Goal: Feedback & Contribution: Leave review/rating

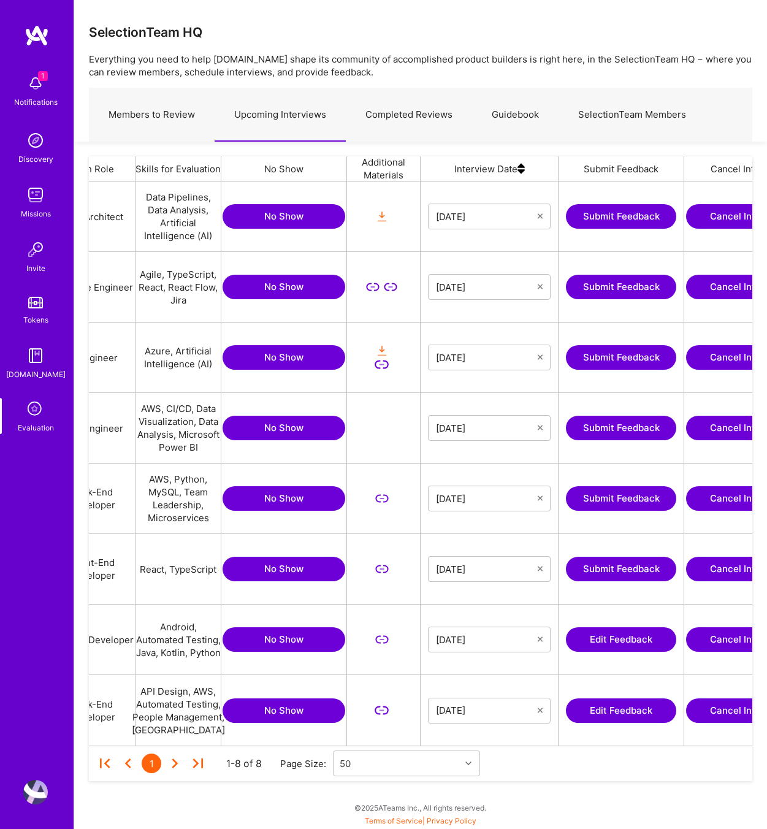
scroll to position [0, 315]
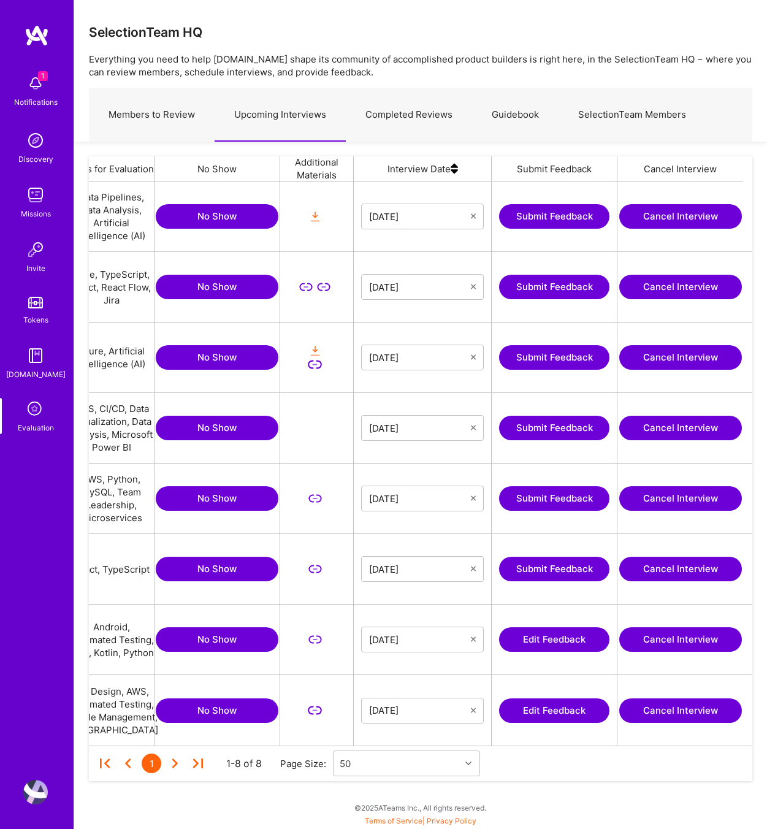
click at [560, 705] on button "Edit Feedback" at bounding box center [554, 710] width 110 height 25
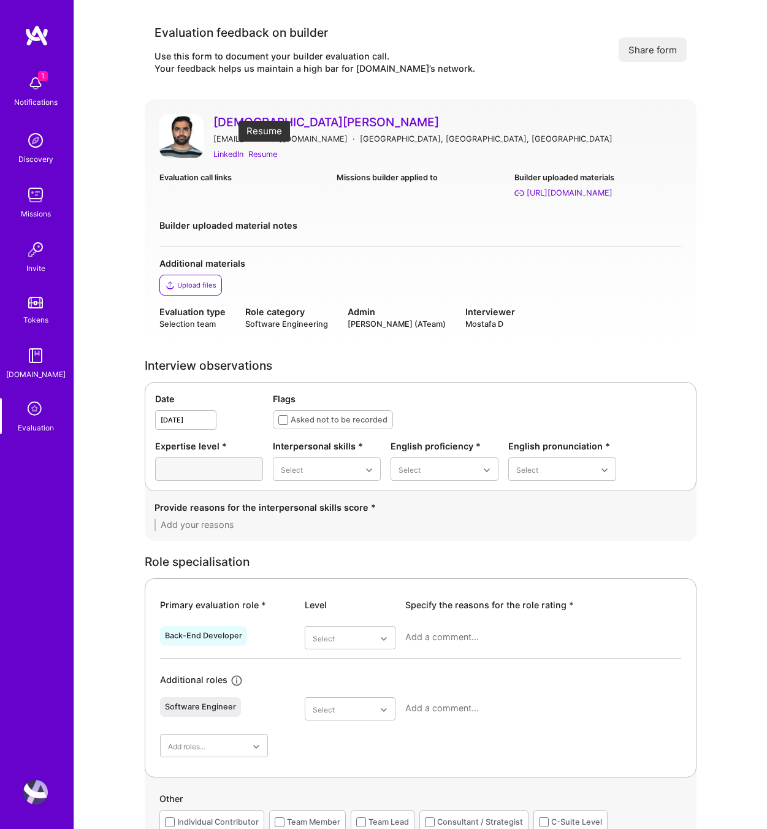
click at [268, 153] on div "Resume" at bounding box center [262, 154] width 29 height 13
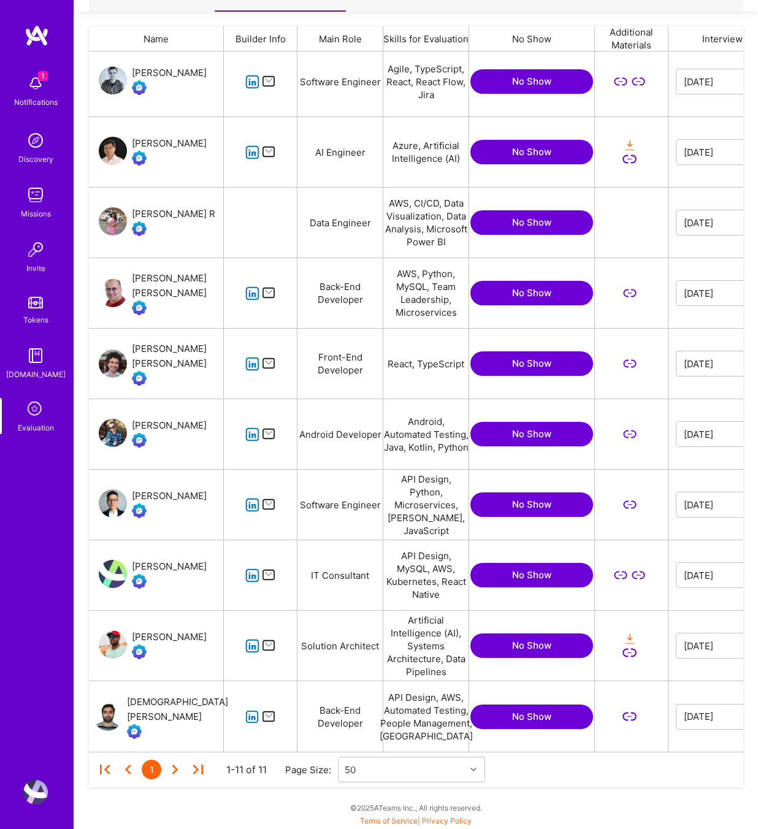
scroll to position [0, 324]
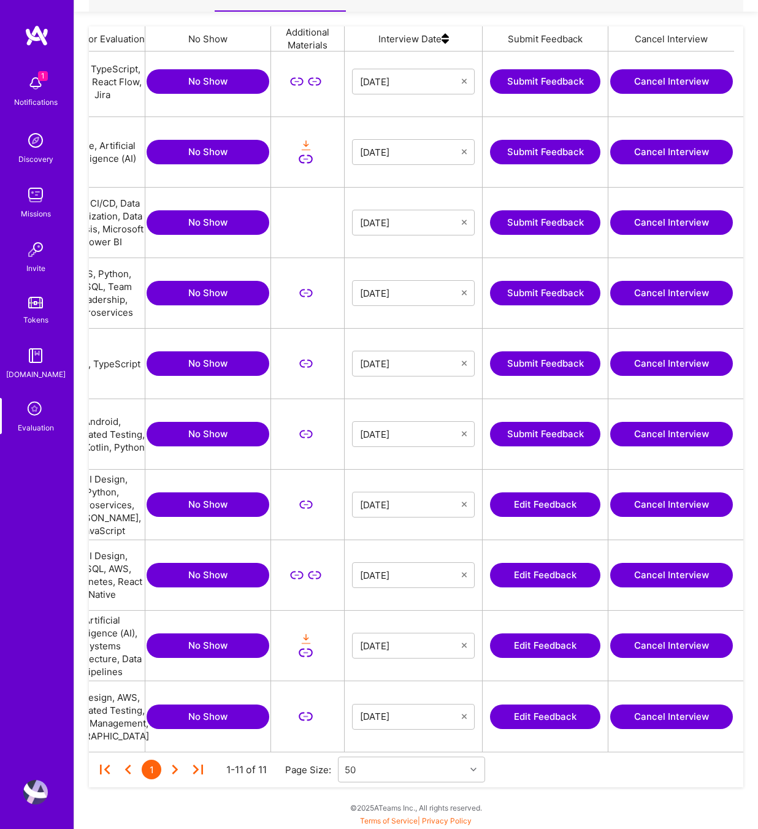
click at [560, 717] on button "Edit Feedback" at bounding box center [545, 717] width 110 height 25
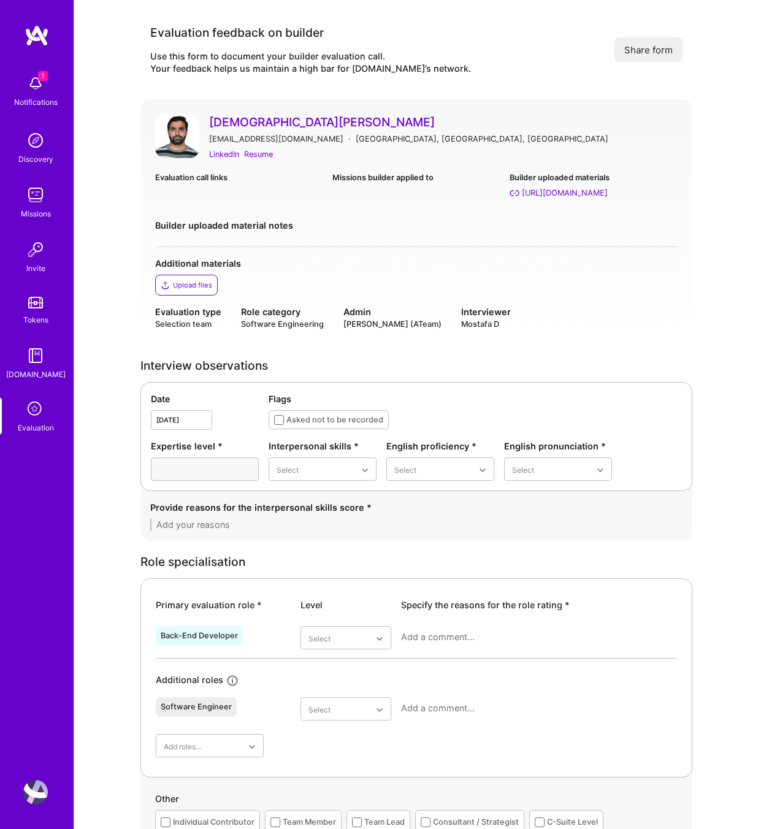
click at [212, 523] on textarea at bounding box center [416, 525] width 532 height 12
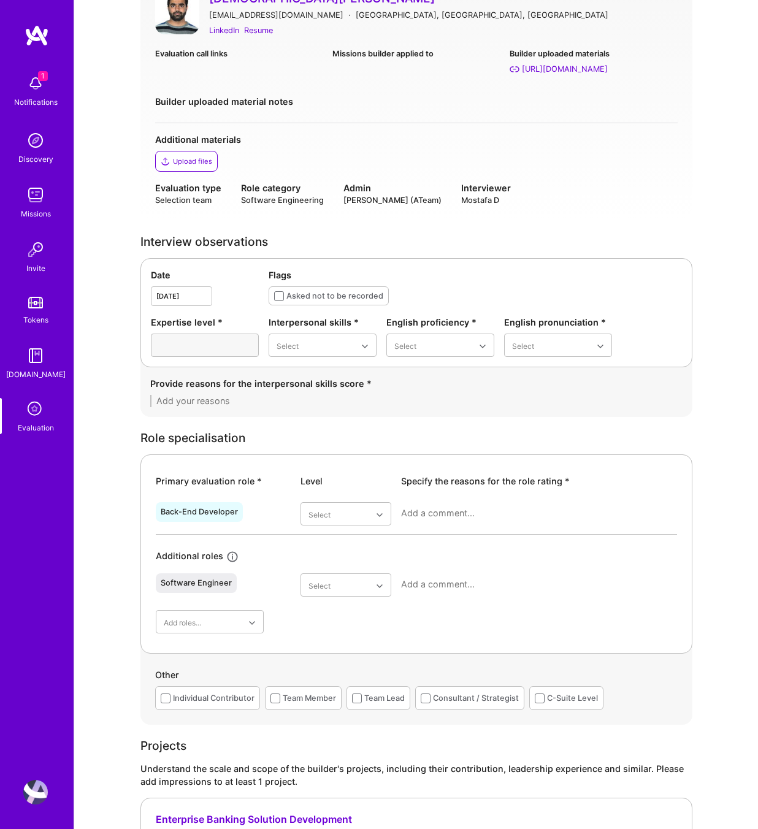
scroll to position [128, 0]
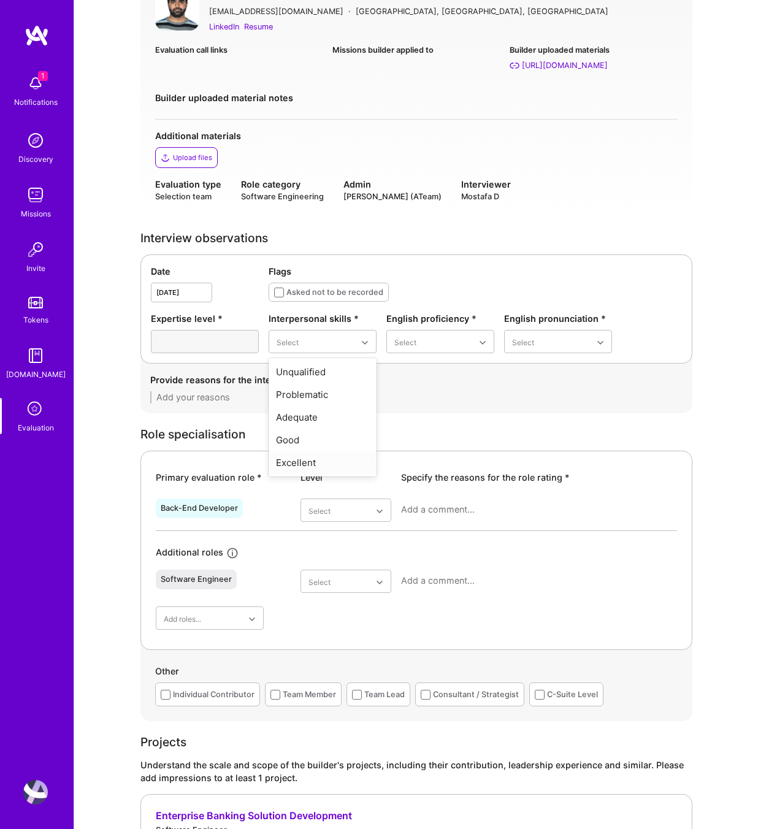
click at [326, 463] on div "Excellent" at bounding box center [323, 462] width 108 height 23
click at [428, 411] on div "Good" at bounding box center [440, 417] width 108 height 23
click at [545, 413] on div "Good" at bounding box center [558, 417] width 108 height 23
click at [350, 631] on div "Very good" at bounding box center [345, 631] width 91 height 23
click at [209, 397] on textarea at bounding box center [416, 397] width 532 height 12
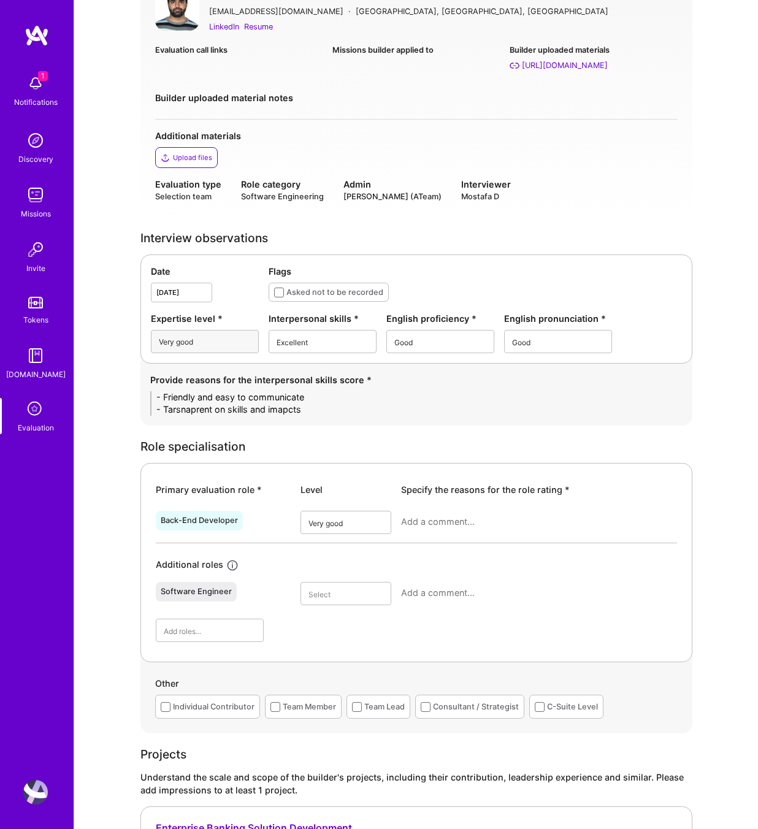
scroll to position [0, 0]
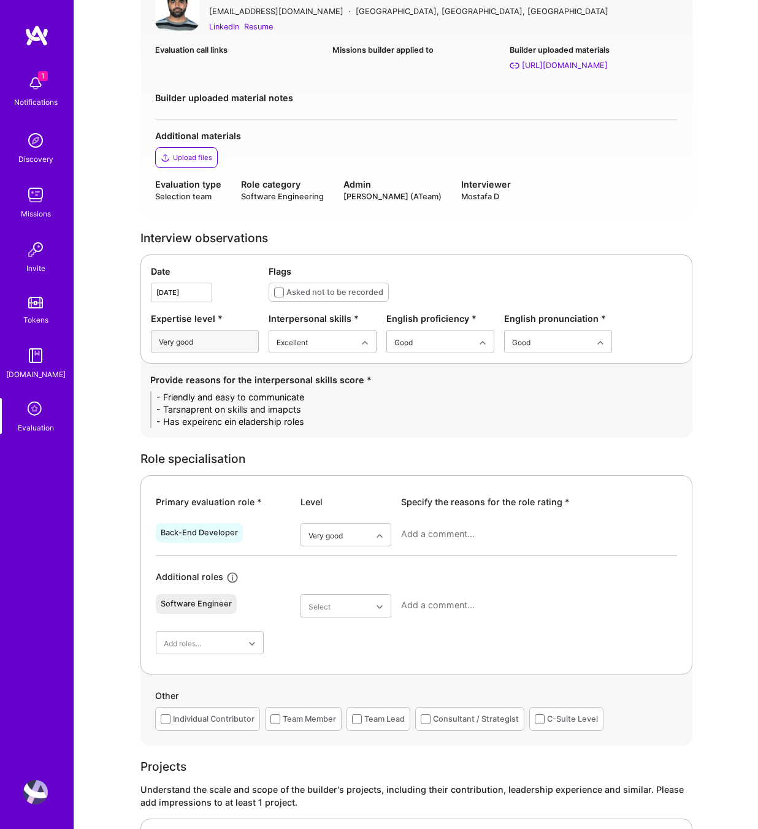
type textarea "- Friendly and easy to communicate - Tarsnaprent on skills and imapcts - Has ex…"
click at [424, 533] on textarea at bounding box center [539, 534] width 276 height 12
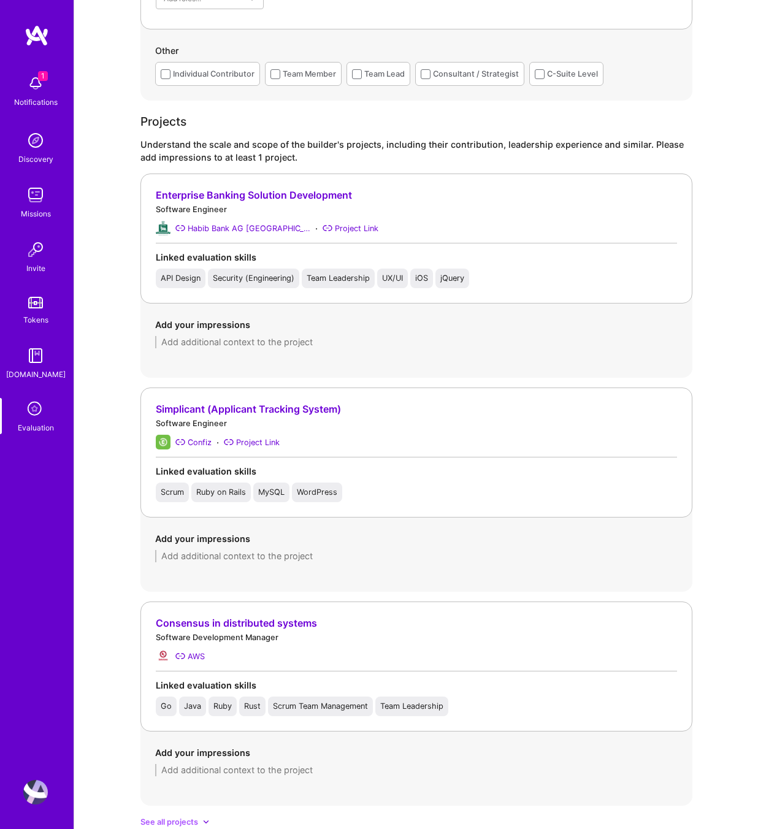
scroll to position [816, 0]
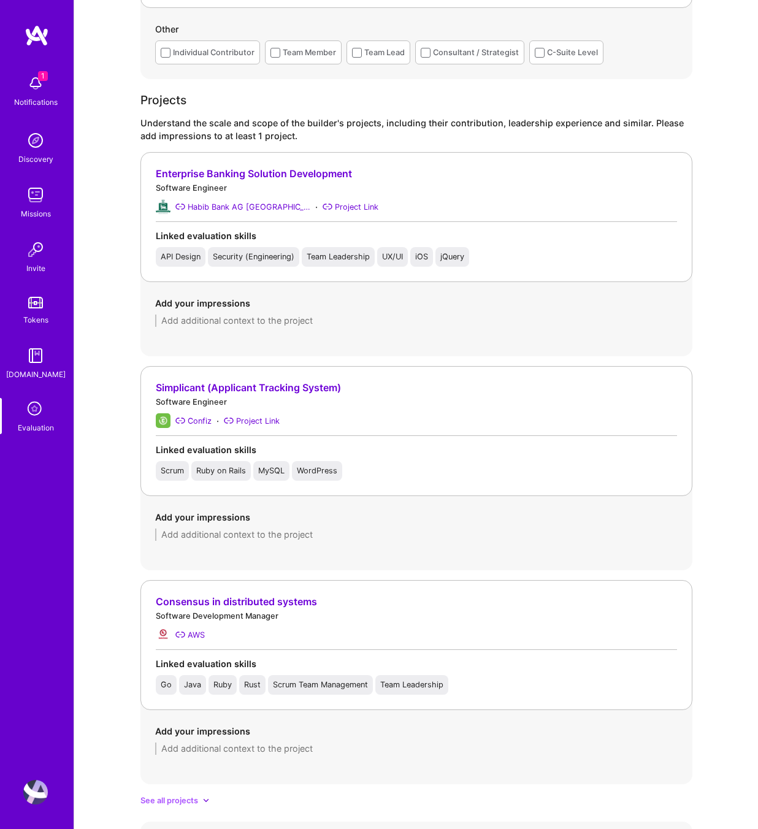
type textarea "Mostly Amazon stack, comfortable with distributed systems, not large scale. maz…"
click at [183, 534] on textarea at bounding box center [416, 535] width 522 height 12
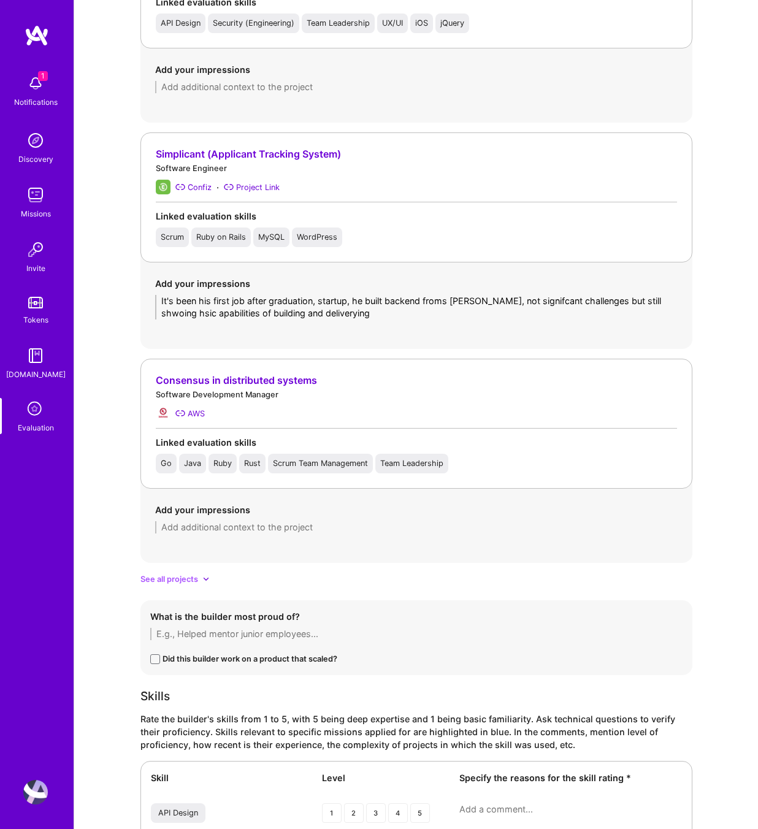
scroll to position [1118, 0]
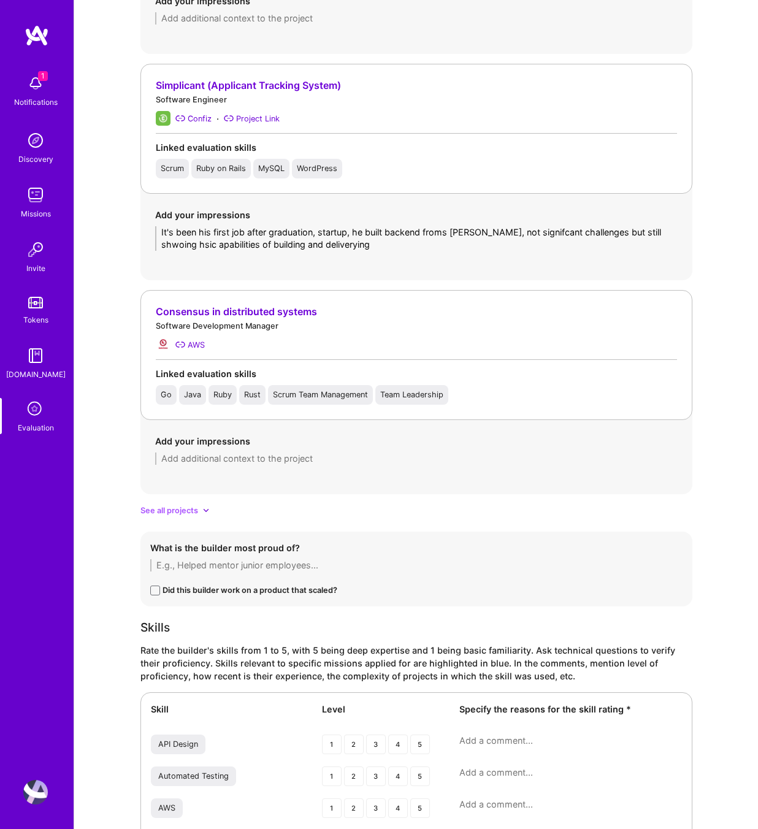
type textarea "It's been his first job after graduation, startup, he built backend froms cratc…"
click at [186, 511] on span "See all projects" at bounding box center [169, 510] width 58 height 13
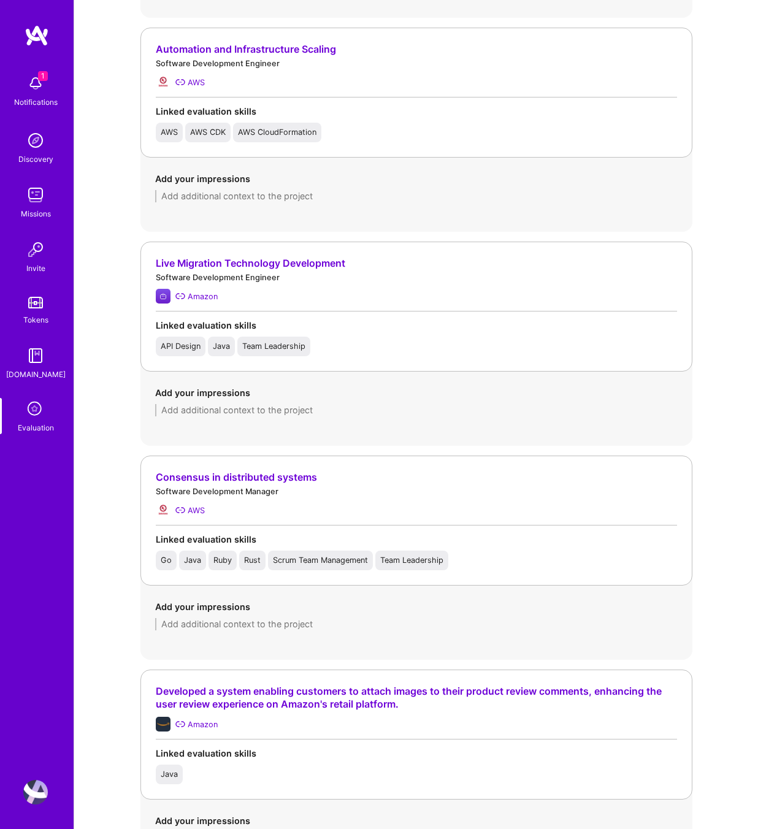
scroll to position [1388, 0]
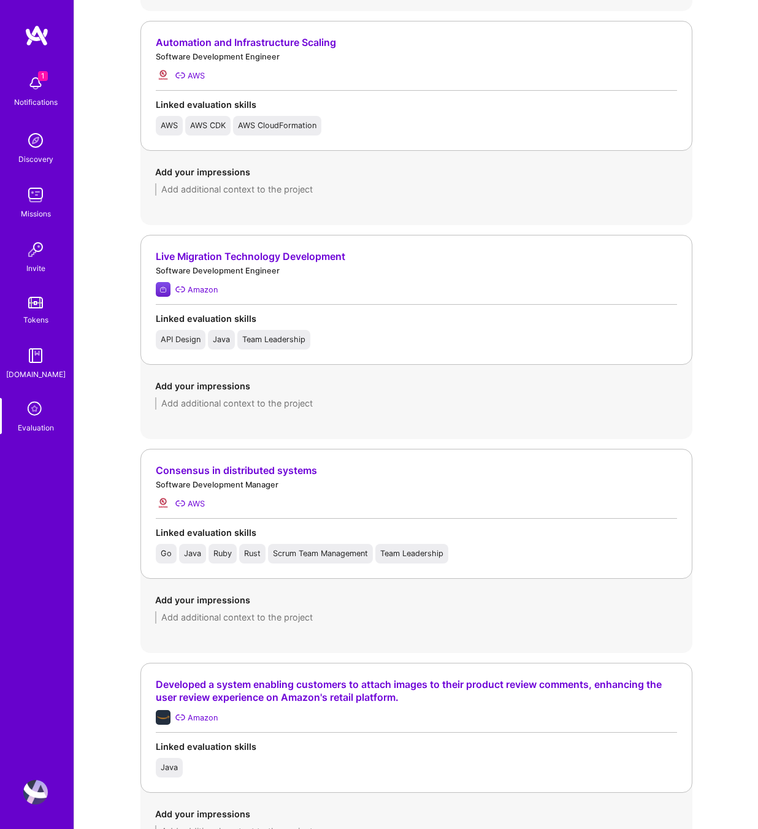
click at [189, 399] on textarea at bounding box center [416, 403] width 522 height 12
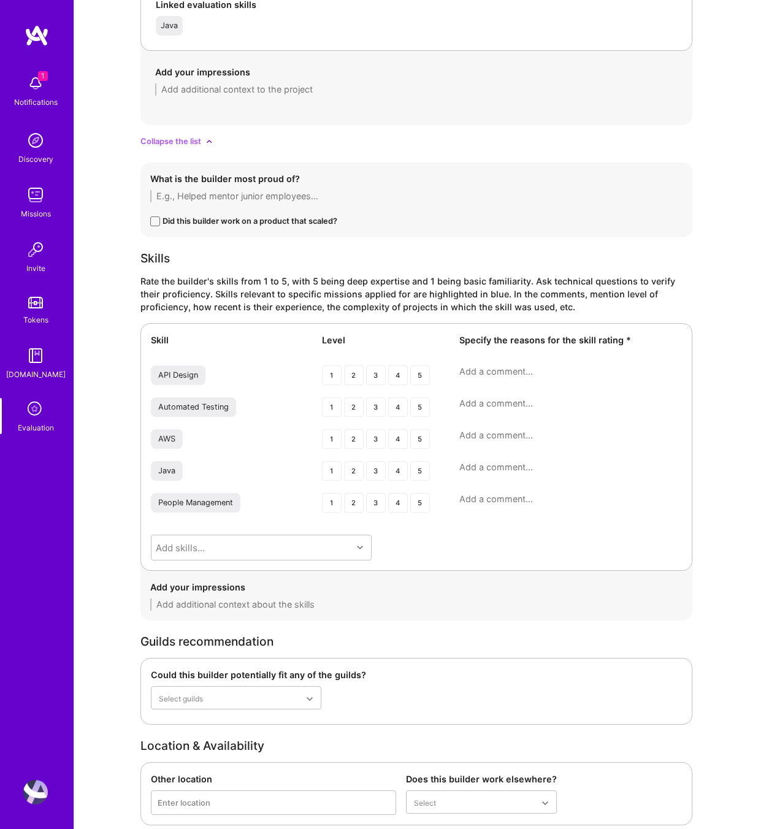
scroll to position [2164, 0]
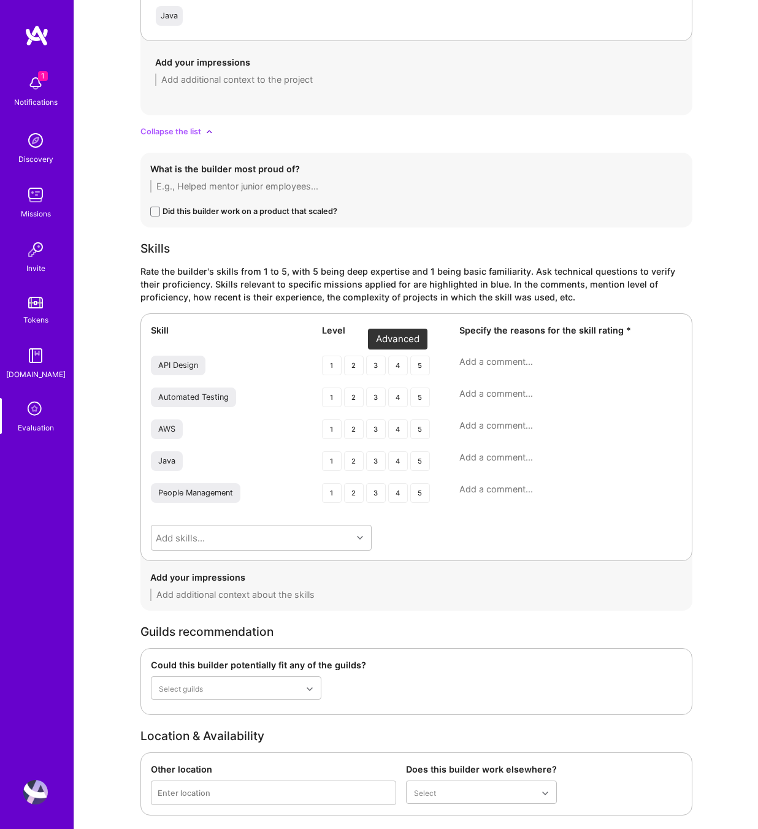
type textarea "He led a team to build a migration tool for one of internal logging systems ins…"
click at [389, 369] on div "4" at bounding box center [398, 366] width 20 height 20
click at [396, 402] on div "4" at bounding box center [398, 398] width 20 height 20
click at [399, 433] on div "4" at bounding box center [398, 429] width 20 height 20
click at [402, 459] on div "4" at bounding box center [398, 461] width 20 height 20
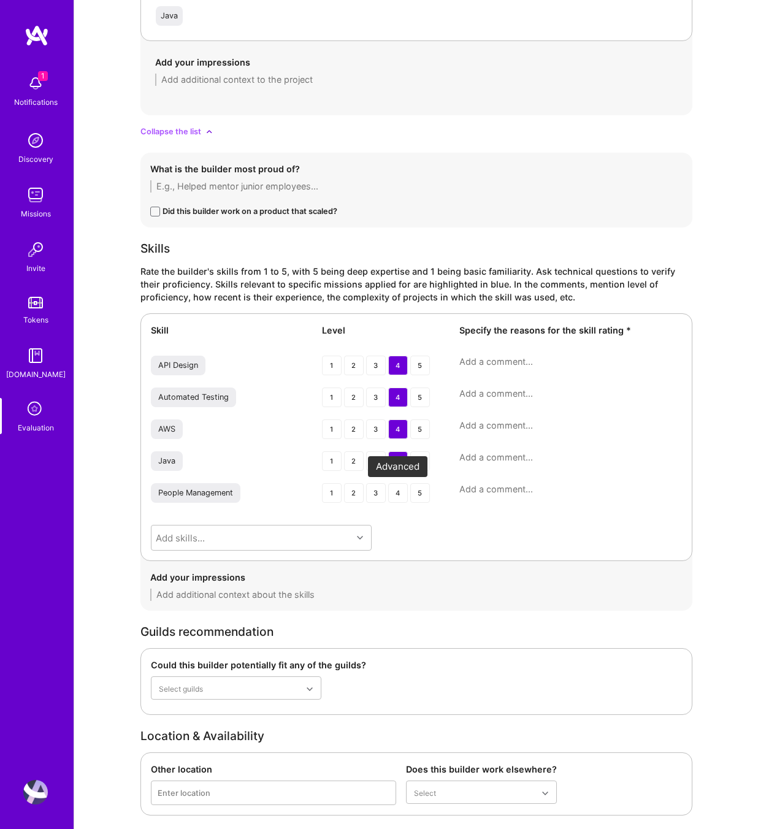
click at [401, 491] on div "4" at bounding box center [398, 493] width 20 height 20
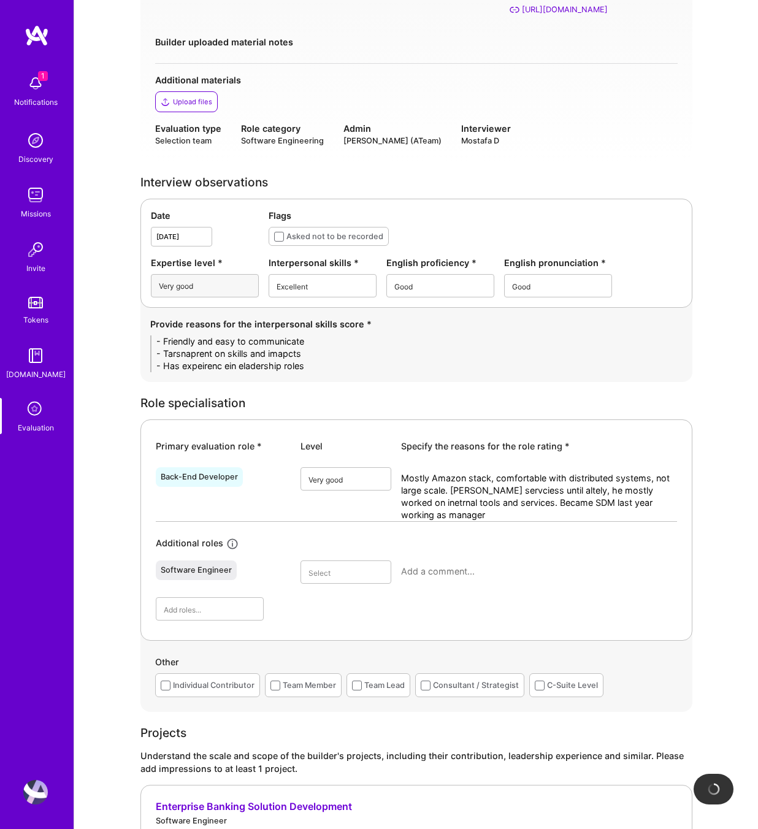
scroll to position [223, 0]
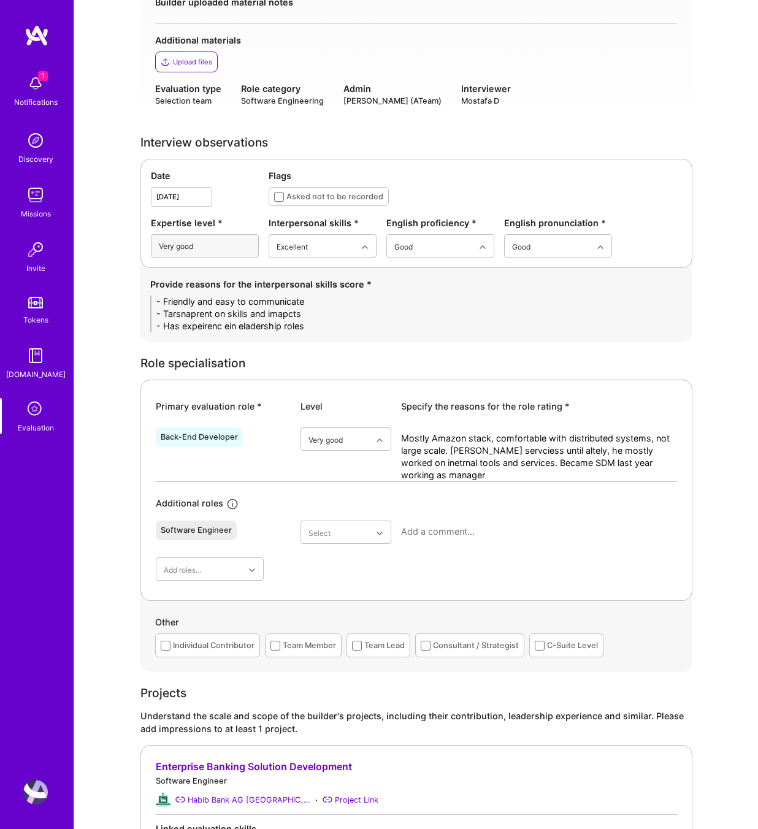
click at [401, 370] on div "Role specialisation Primary evaluation role * Level Specify the reasons for the…" at bounding box center [416, 514] width 552 height 315
click at [309, 323] on textarea "- Friendly and easy to communicate - Tarsnaprent on skills and imapcts - Has ex…" at bounding box center [416, 314] width 532 height 37
drag, startPoint x: 331, startPoint y: 323, endPoint x: 115, endPoint y: 301, distance: 217.0
paste textarea "• Friendly, approachable, and easy to communicate with throughout the conversat…"
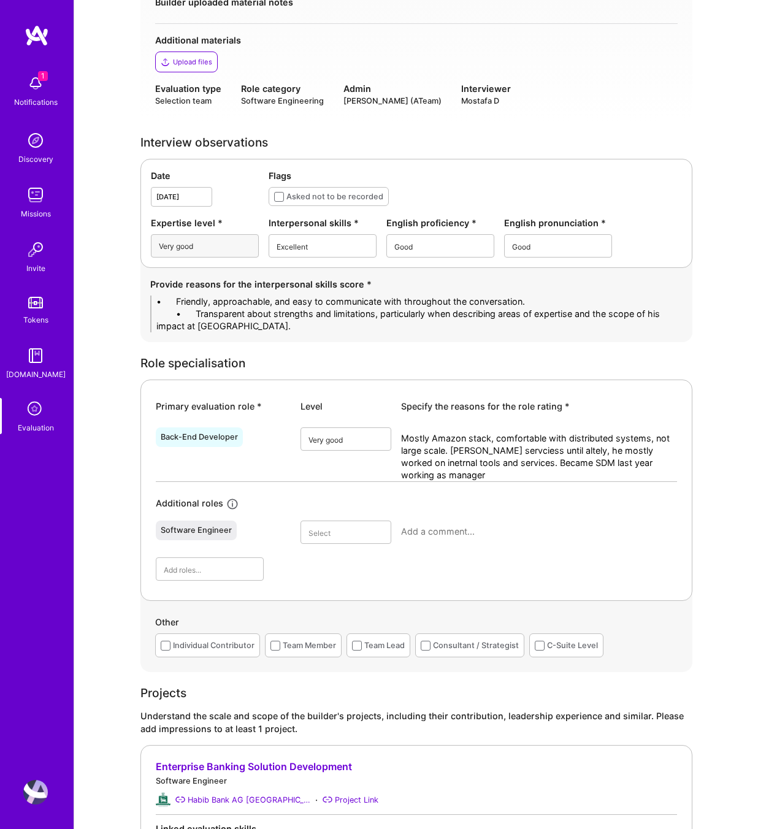
scroll to position [0, 0]
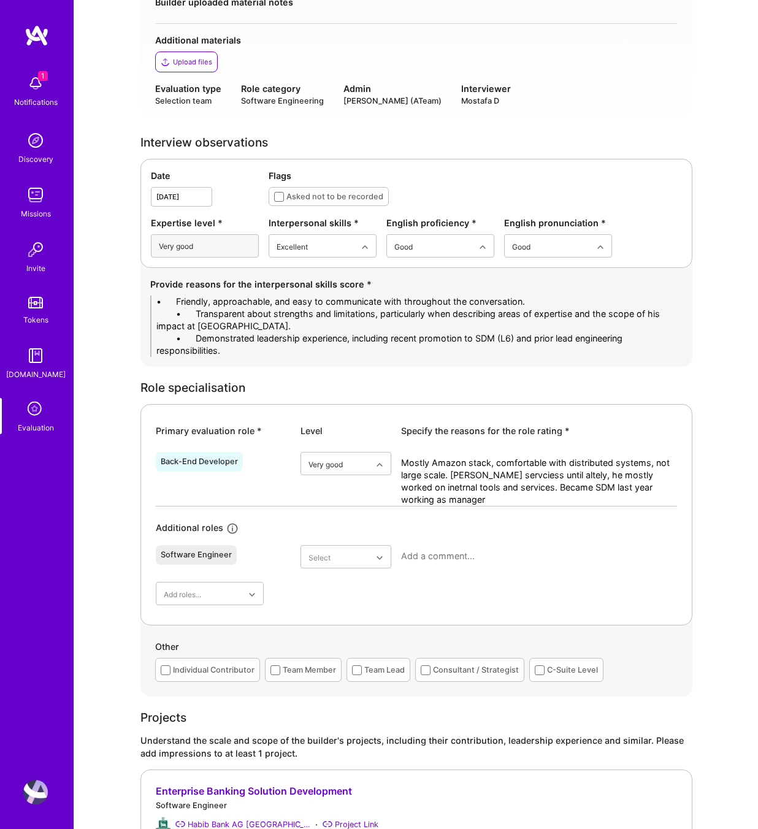
drag, startPoint x: 191, startPoint y: 302, endPoint x: 78, endPoint y: 306, distance: 112.9
drag, startPoint x: 197, startPoint y: 312, endPoint x: 105, endPoint y: 313, distance: 92.0
drag, startPoint x: 197, startPoint y: 335, endPoint x: 105, endPoint y: 338, distance: 91.4
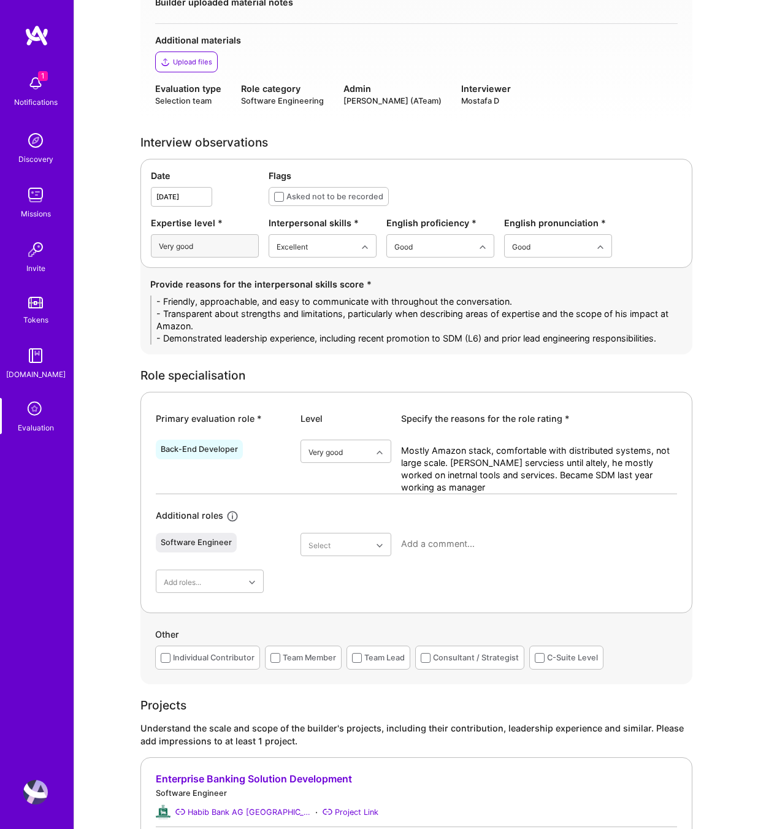
type textarea "- Friendly, approachable, and easy to communicate with throughout the conversat…"
click at [441, 629] on div "Other" at bounding box center [416, 637] width 522 height 18
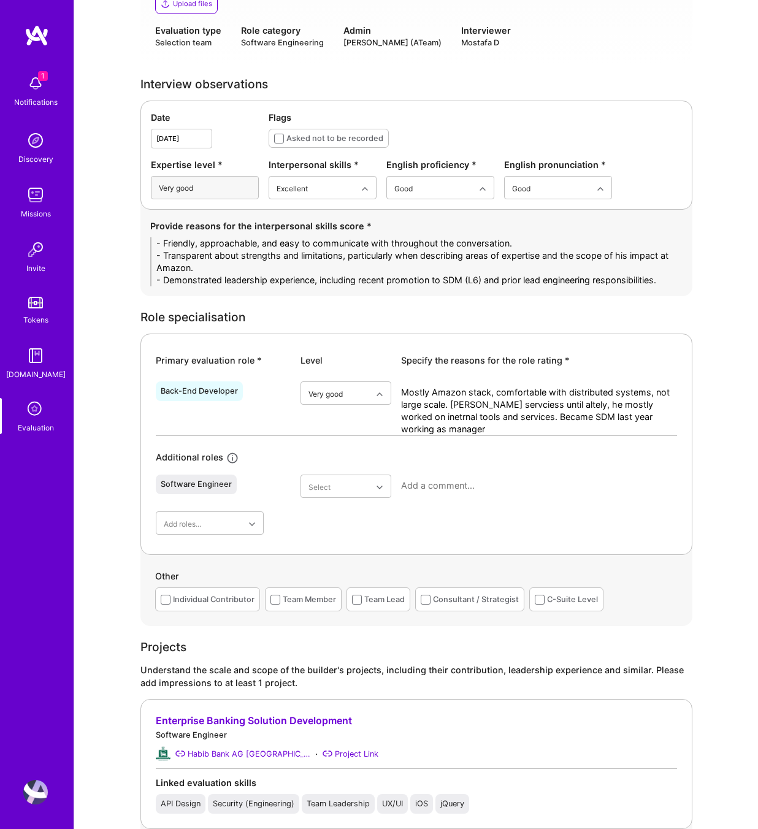
scroll to position [166, 0]
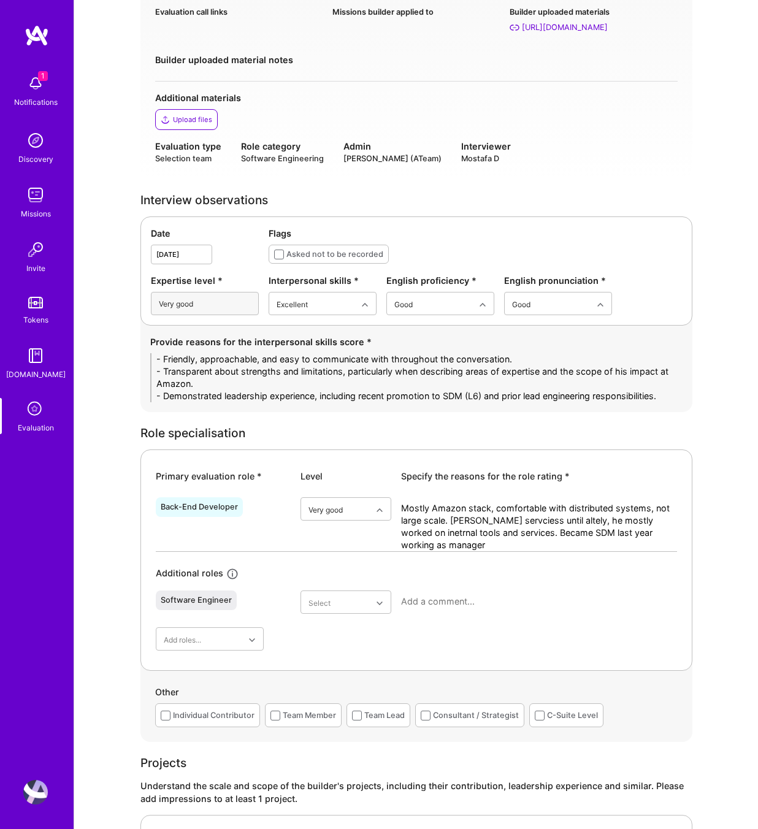
drag, startPoint x: 443, startPoint y: 548, endPoint x: 379, endPoint y: 494, distance: 84.4
click at [379, 494] on div "Back-End Developer option Very good, selected. Select is focused ,type to refin…" at bounding box center [416, 521] width 521 height 59
paste textarea "Primarily experienced with the Amazon technology stack and comfortable designin…"
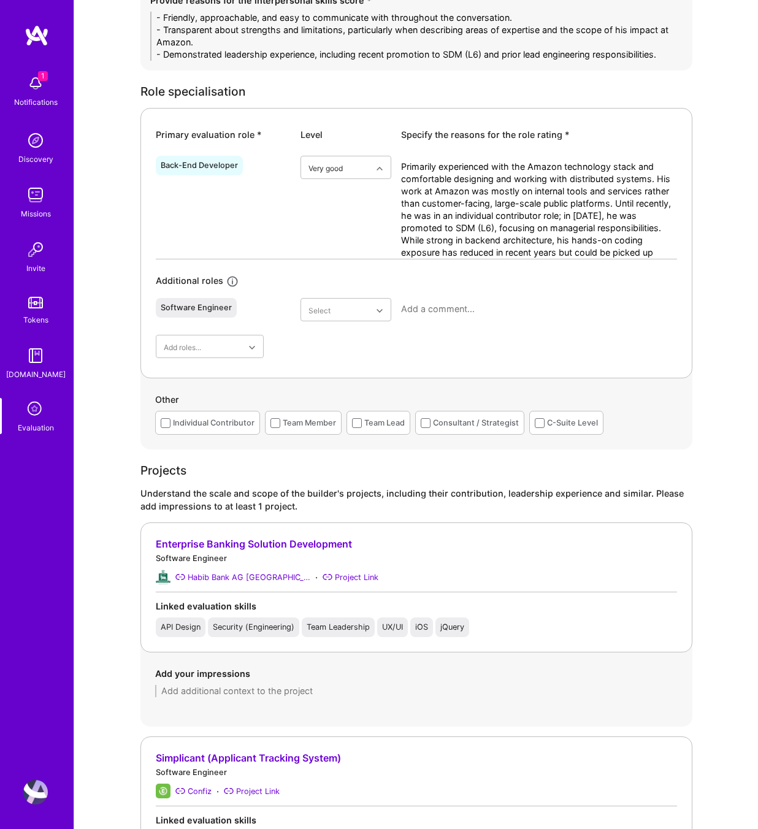
scroll to position [630, 0]
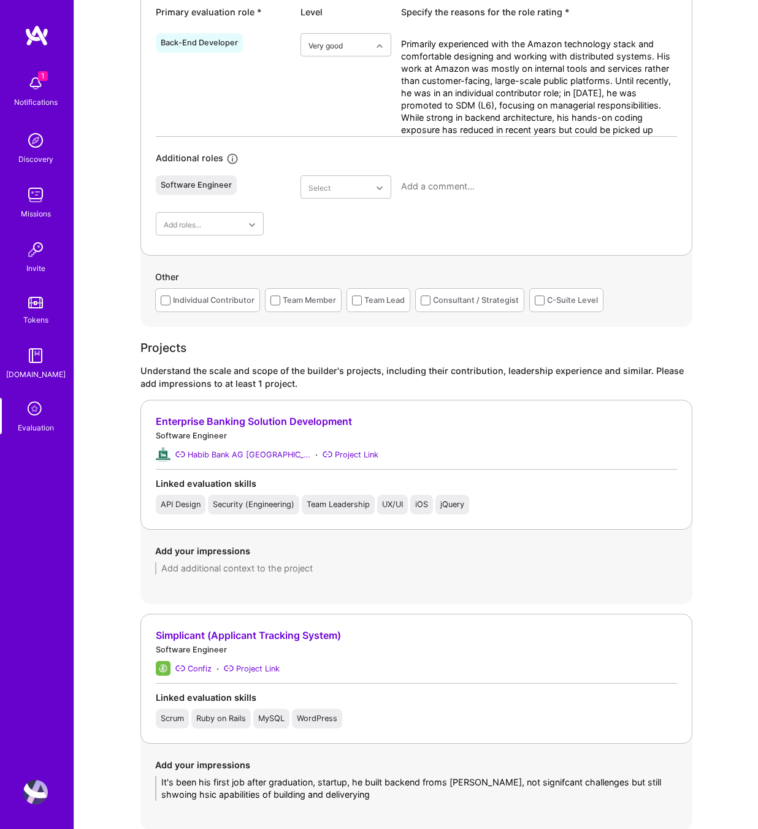
type textarea "Primarily experienced with the Amazon technology stack and comfortable designin…"
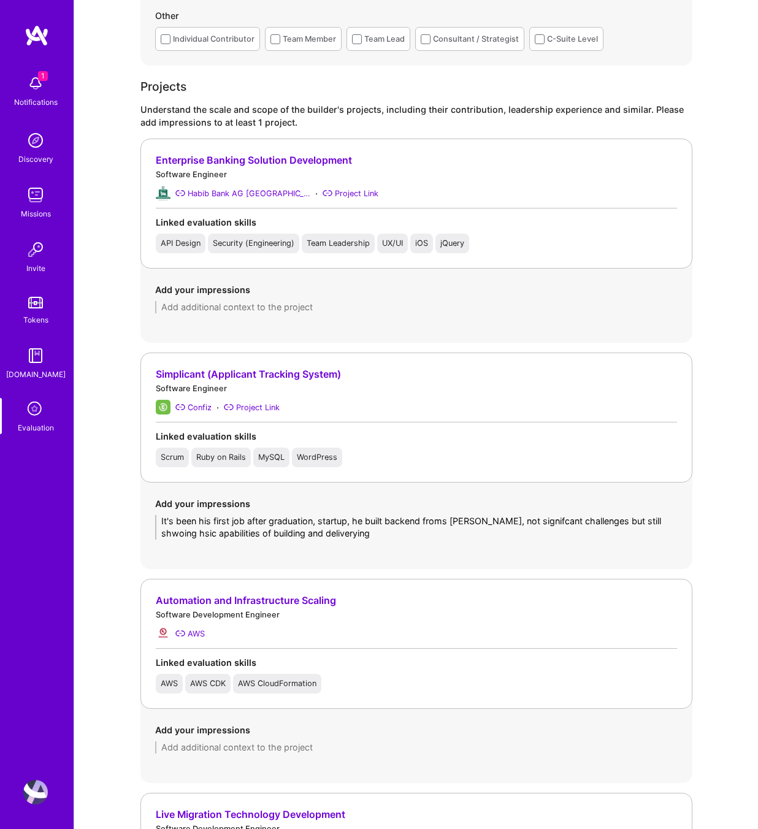
drag, startPoint x: 344, startPoint y: 532, endPoint x: 104, endPoint y: 503, distance: 241.6
click at [104, 503] on div "Evaluation feedback on builder Use this form to document your builder evaluatio…" at bounding box center [416, 768] width 684 height 3318
paste textarea "This was his first role after graduation, working in a startup environment. He …"
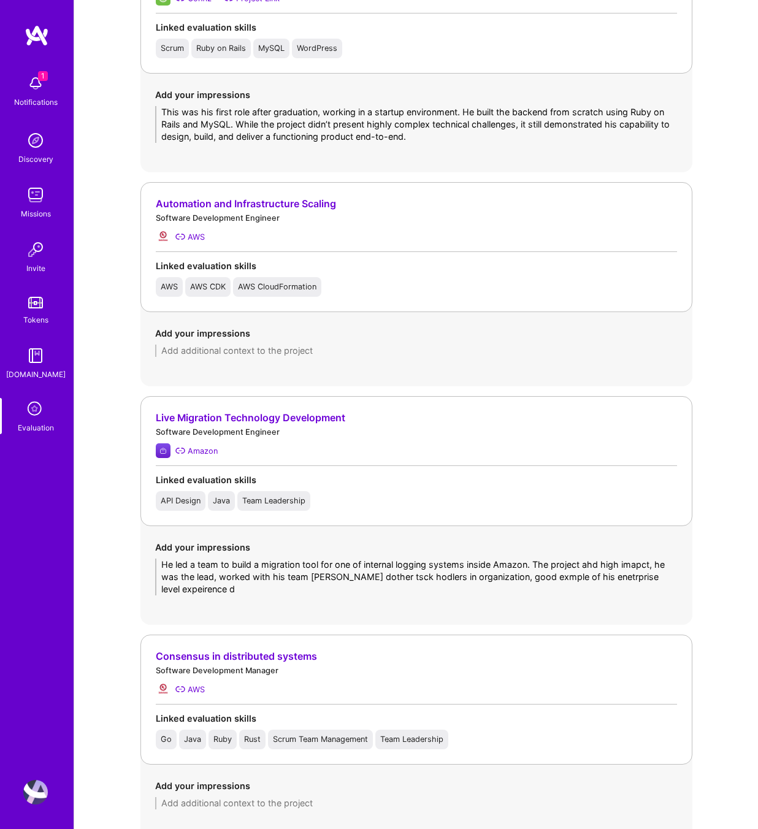
scroll to position [1375, 0]
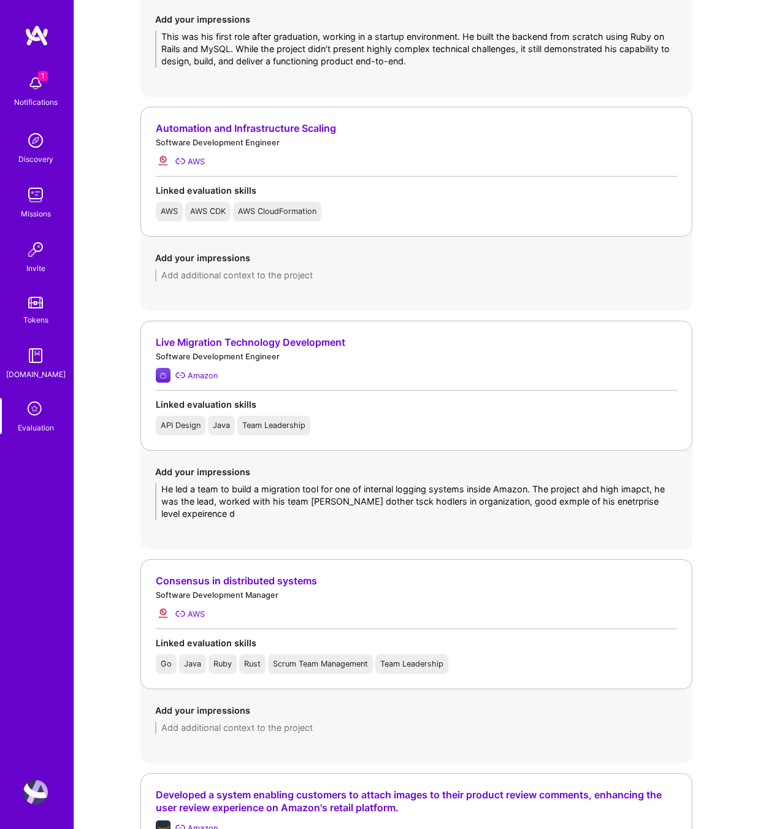
type textarea "This was his first role after graduation, working in a startup environment. He …"
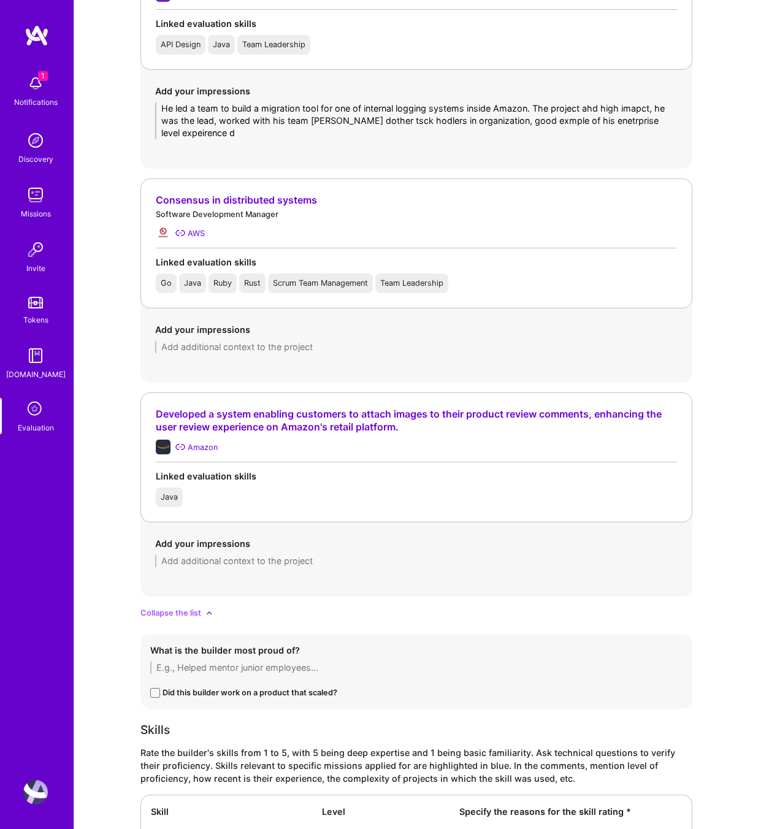
scroll to position [1686, 0]
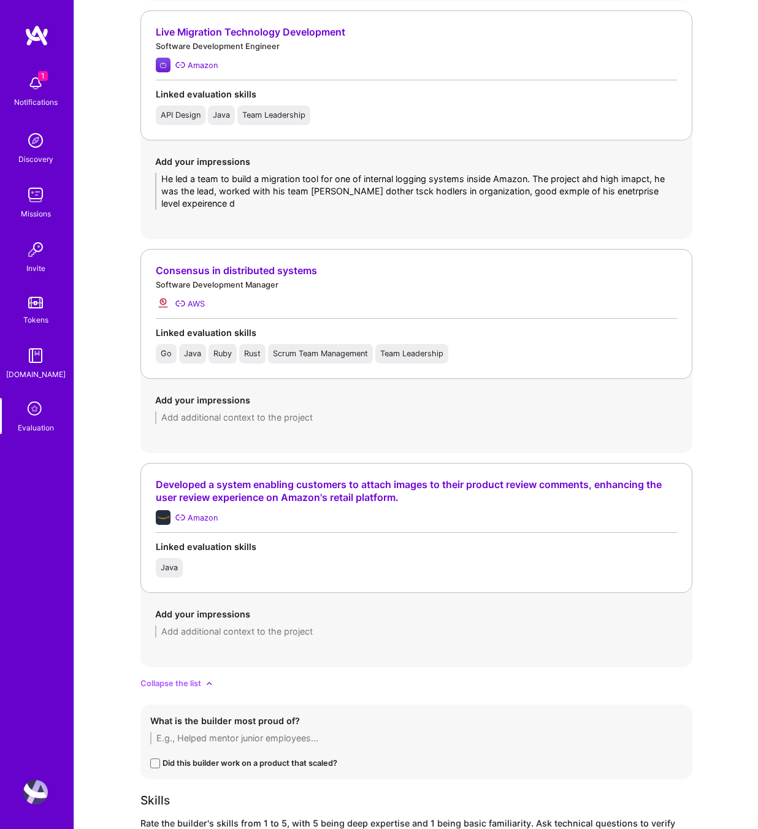
drag, startPoint x: 226, startPoint y: 204, endPoint x: 129, endPoint y: 180, distance: 99.9
paste textarea "live migration tool for one of Amazon’s internal logging systems. The project h…"
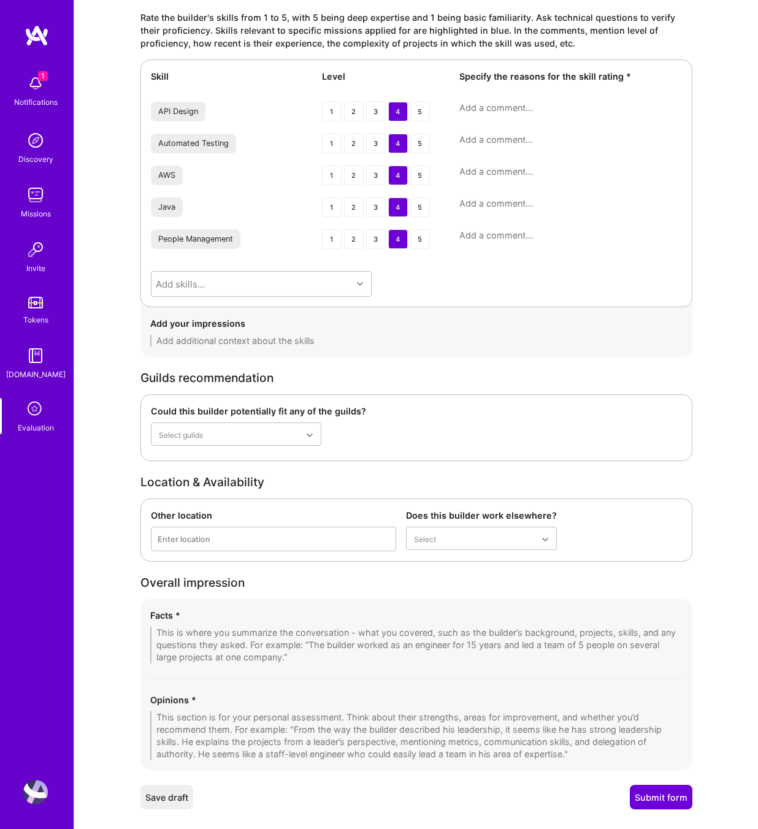
scroll to position [2528, 0]
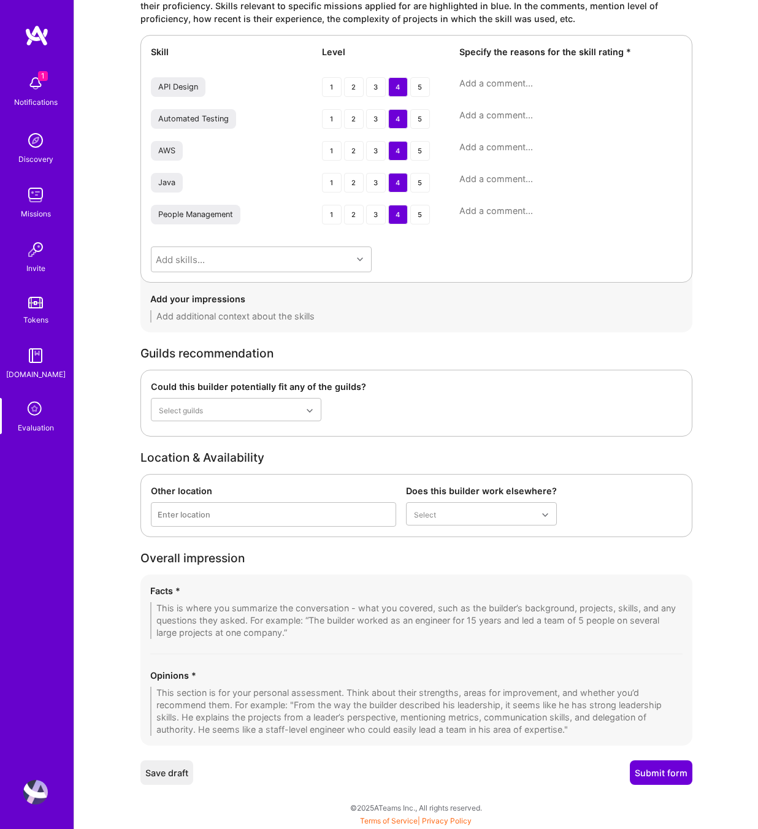
type textarea "He led a team to build a live migration tool for one of Amazon’s internal loggi…"
click at [495, 80] on textarea at bounding box center [570, 83] width 223 height 12
paste textarea "Designed and integrated APIs in multiple projects, including Amazon internal to…"
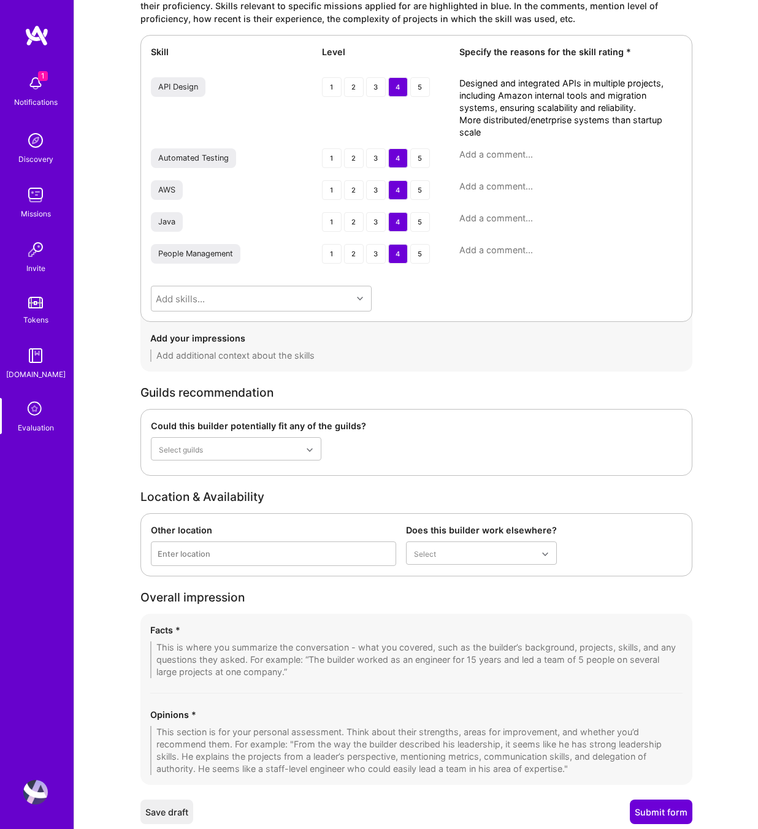
type textarea "Designed and integrated APIs in multiple projects, including Amazon internal to…"
click at [397, 158] on div "4" at bounding box center [398, 158] width 20 height 20
click at [500, 186] on textarea at bounding box center [570, 186] width 223 height 12
paste textarea "Extensive use of AWS services within Amazon’s internal infrastructure and tooli…"
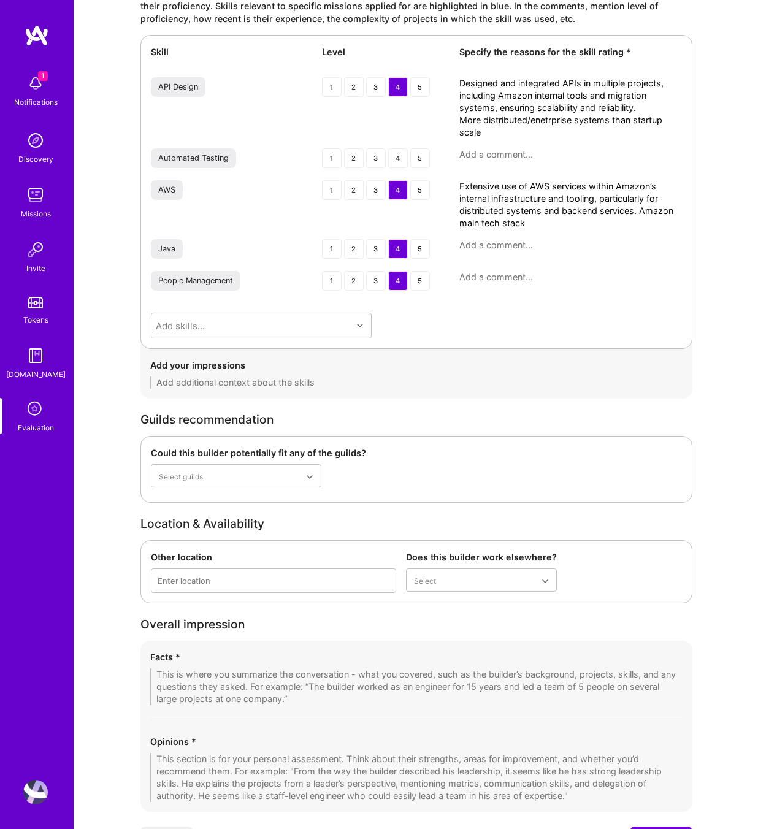
type textarea "Extensive use of AWS services within Amazon’s internal infrastructure and tooli…"
click at [534, 246] on textarea at bounding box center [570, 245] width 223 height 12
paste textarea "Primary backend language across Amazon roles, including high-impact migration t…"
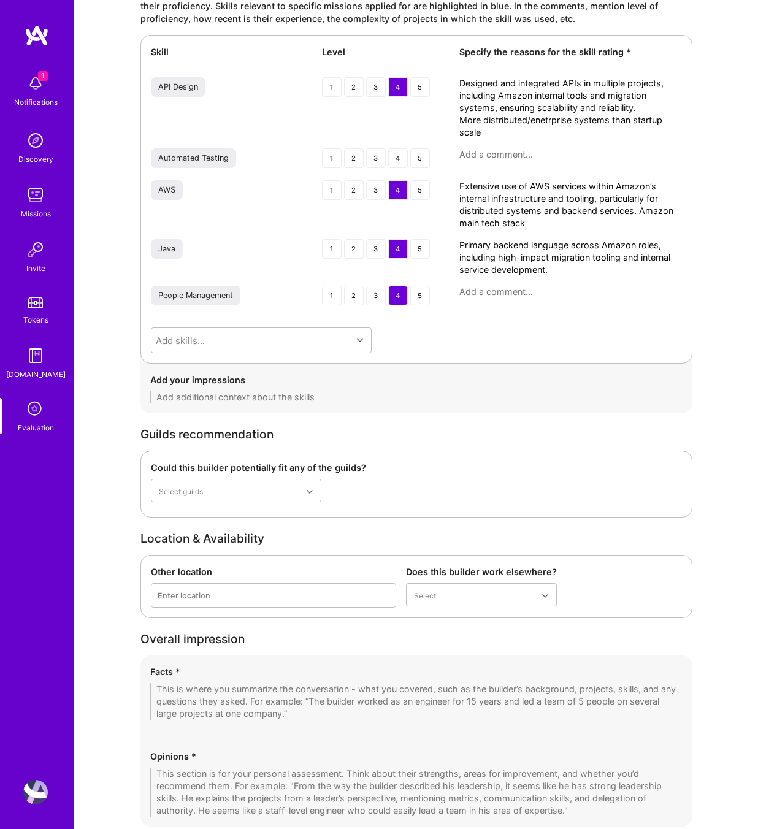
type textarea "Primary backend language across Amazon roles, including high-impact migration t…"
click at [529, 280] on div "Skill Level Specify the reasons for the skill rating * API Design 1 2 3 4 5 Des…" at bounding box center [416, 199] width 552 height 329
click at [527, 288] on textarea at bounding box center [570, 292] width 223 height 12
paste textarea "Managed and mentored teams as an SDM at Amazon, leading cross-functional effort…"
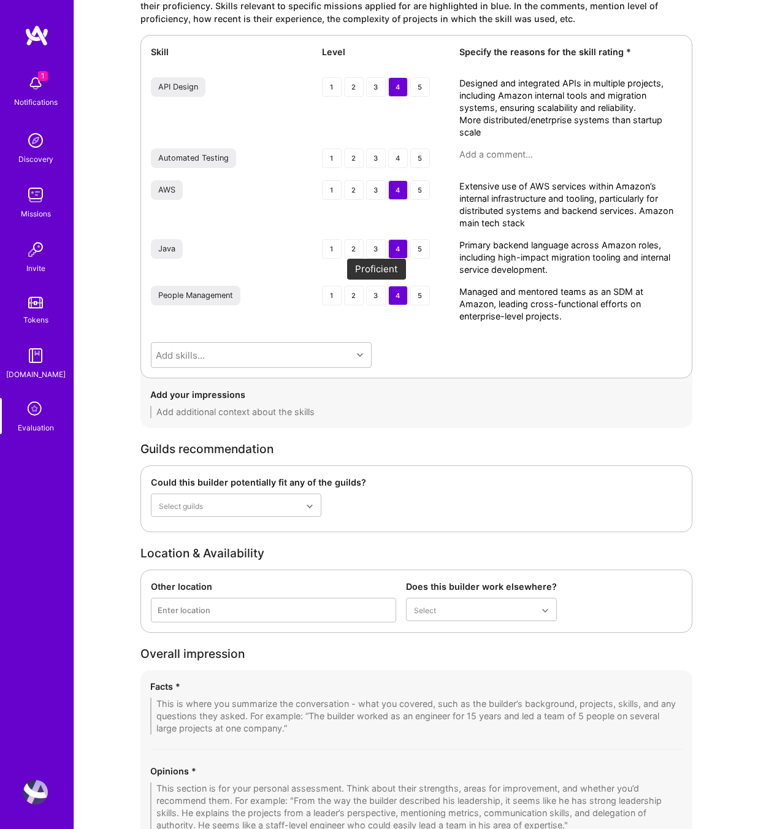
click at [372, 296] on div "3" at bounding box center [376, 296] width 20 height 20
click at [588, 313] on textarea "Managed and mentored teams as an SDM at Amazon, leading cross-functional effort…" at bounding box center [570, 304] width 223 height 37
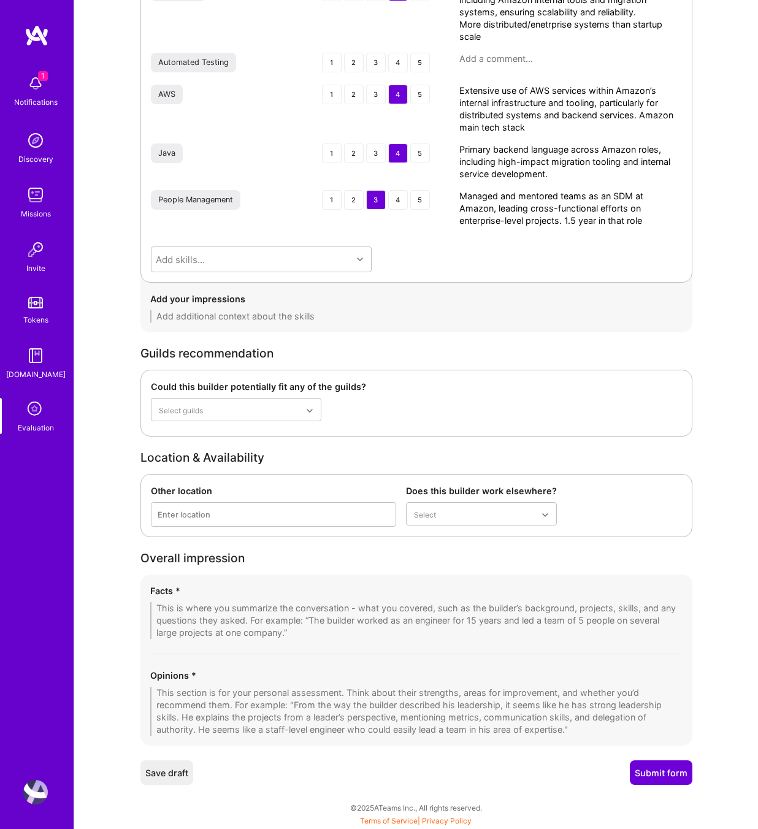
type textarea "Managed and mentored teams as an SDM at Amazon, leading cross-functional effort…"
click at [267, 679] on div "Opinions *" at bounding box center [416, 675] width 532 height 13
click at [280, 692] on textarea at bounding box center [416, 711] width 532 height 49
paste textarea "Strong backend engineer with deep expertise in enterprise-level distributed sys…"
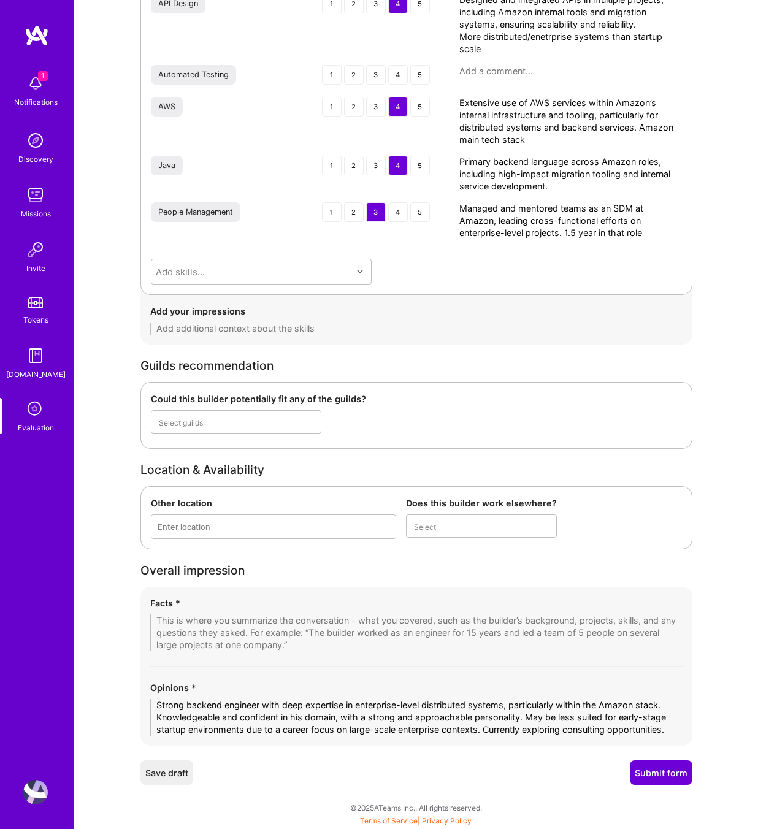
scroll to position [2612, 0]
type textarea "Strong backend engineer with deep expertise in enterprise-level distributed sys…"
click at [445, 577] on div "Yes, full-time" at bounding box center [481, 579] width 151 height 23
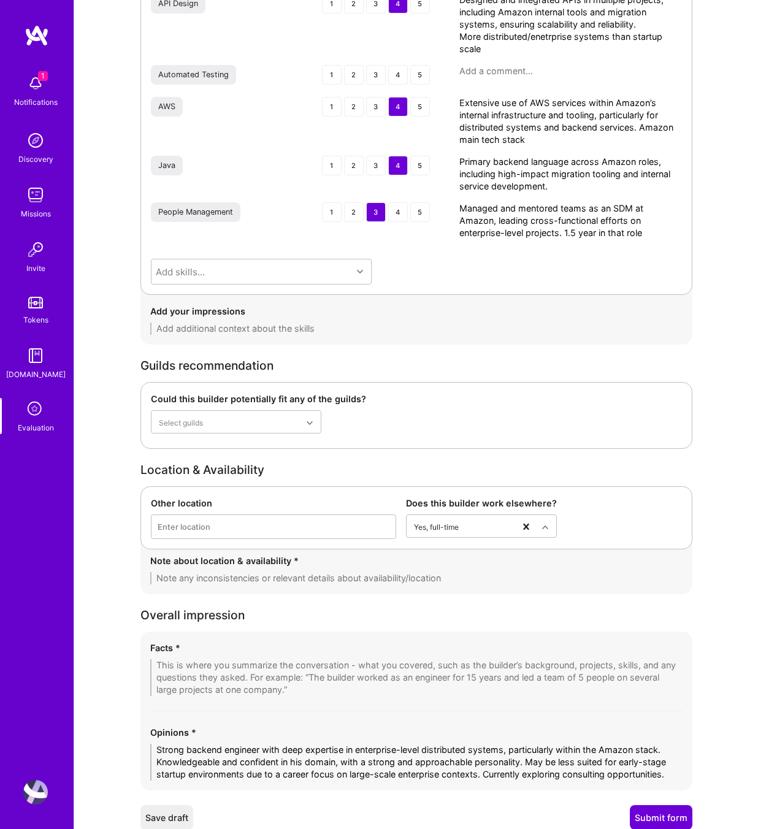
click at [269, 573] on textarea at bounding box center [416, 578] width 532 height 12
type textarea "- Amazon: exploring consulting business"
click at [234, 663] on textarea at bounding box center [416, 677] width 532 height 37
paste textarea "1. Enterprise-Scale Expertise – Strong backend engineering background with deep…"
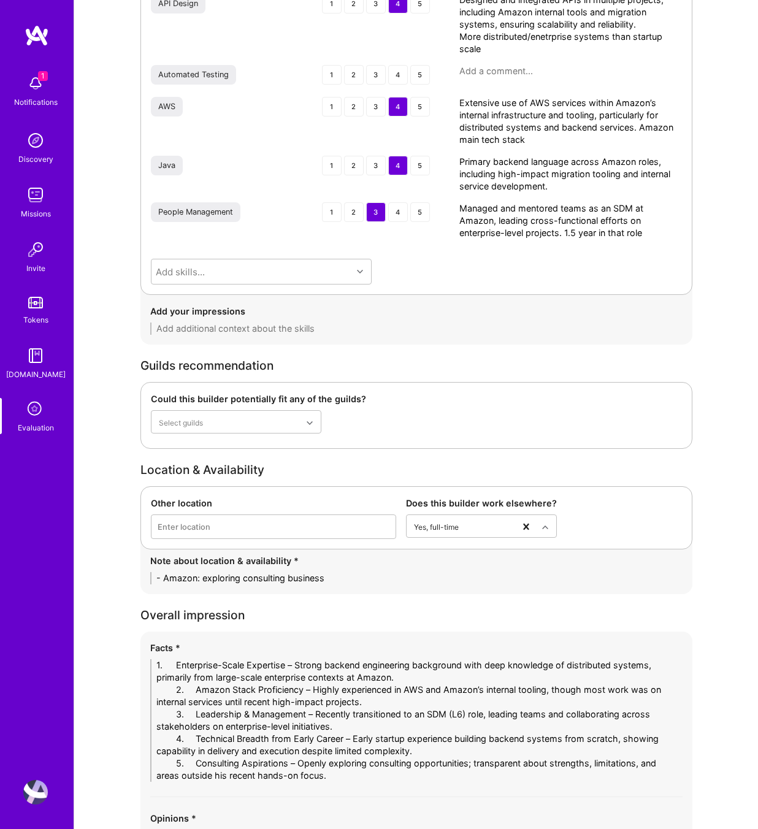
scroll to position [0, 0]
drag, startPoint x: 196, startPoint y: 662, endPoint x: 118, endPoint y: 661, distance: 78.5
click at [430, 681] on textarea "1- Enterprise-Scale Expertise – Strong backend engineering background with deep…" at bounding box center [416, 720] width 532 height 123
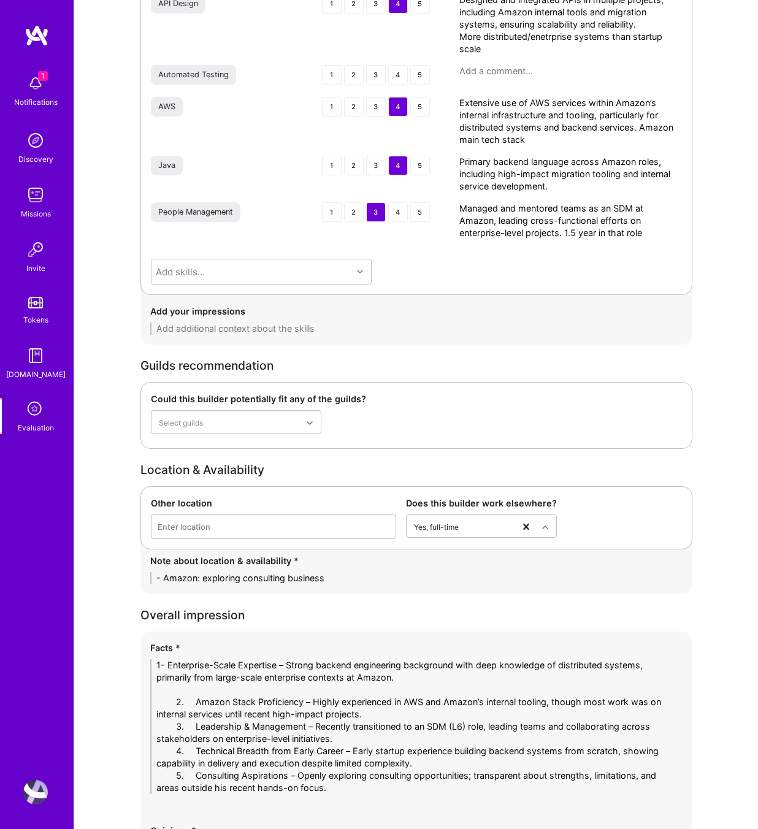
drag, startPoint x: 142, startPoint y: 703, endPoint x: 117, endPoint y: 704, distance: 25.1
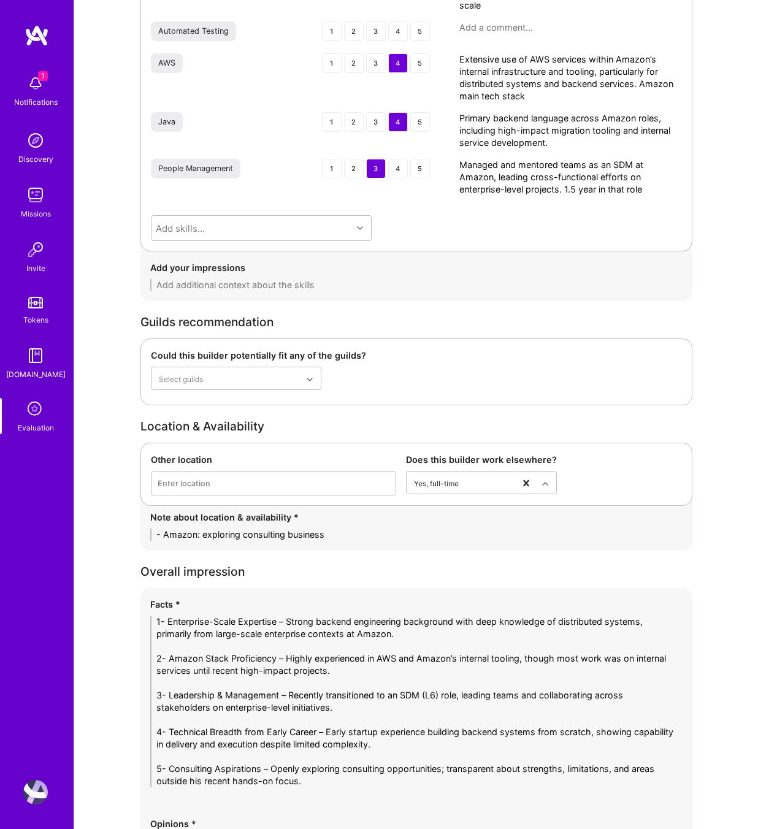
scroll to position [2791, 0]
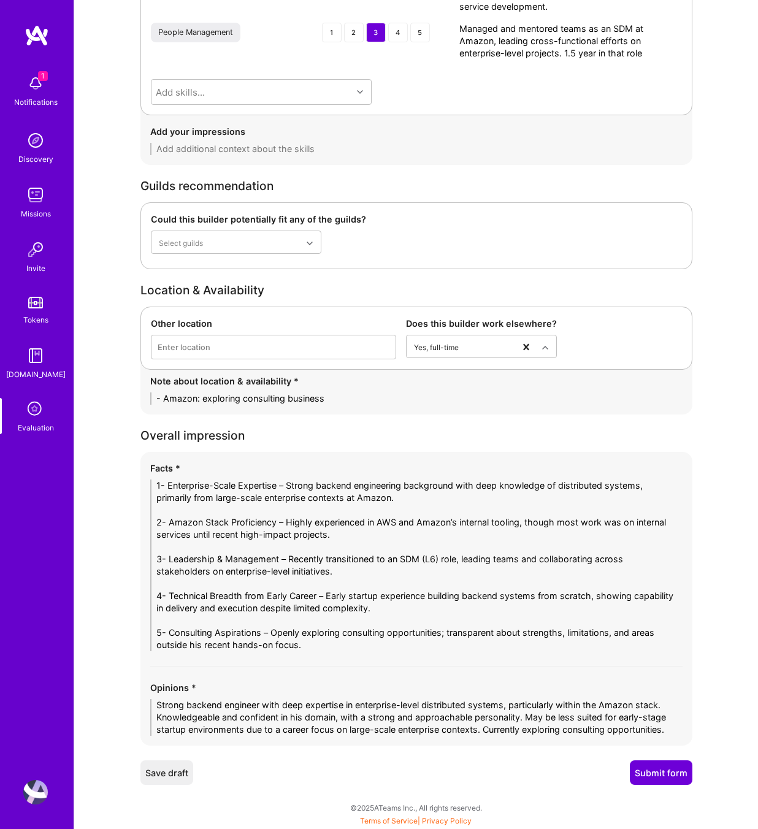
type textarea "1- Enterprise-Scale Expertise – Strong backend engineering background with deep…"
click at [648, 768] on button "Submit form" at bounding box center [661, 772] width 63 height 25
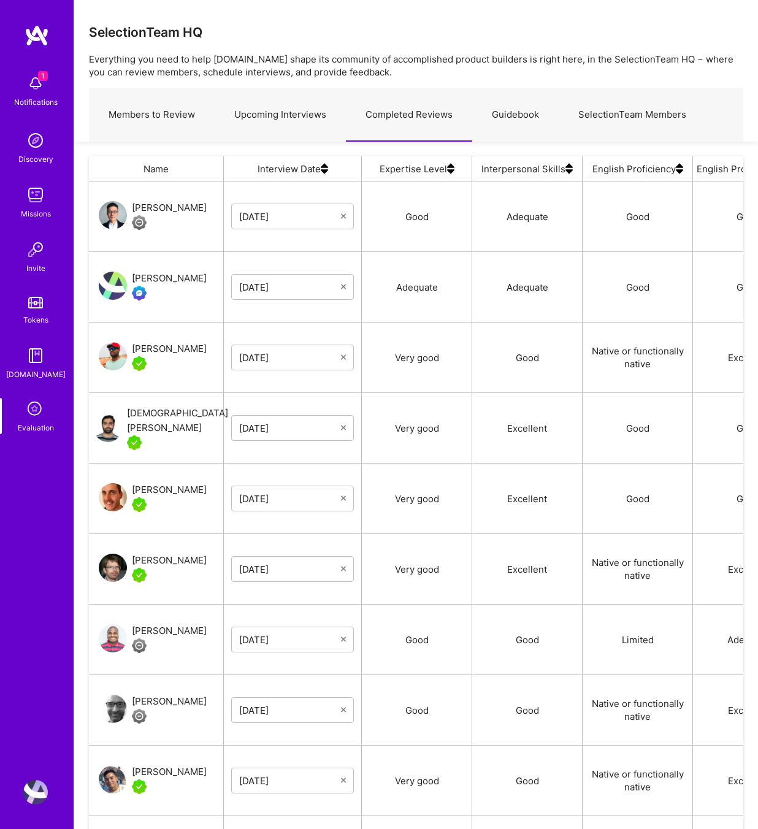
scroll to position [700, 654]
click at [156, 418] on div "Muhammad Usman" at bounding box center [177, 420] width 101 height 29
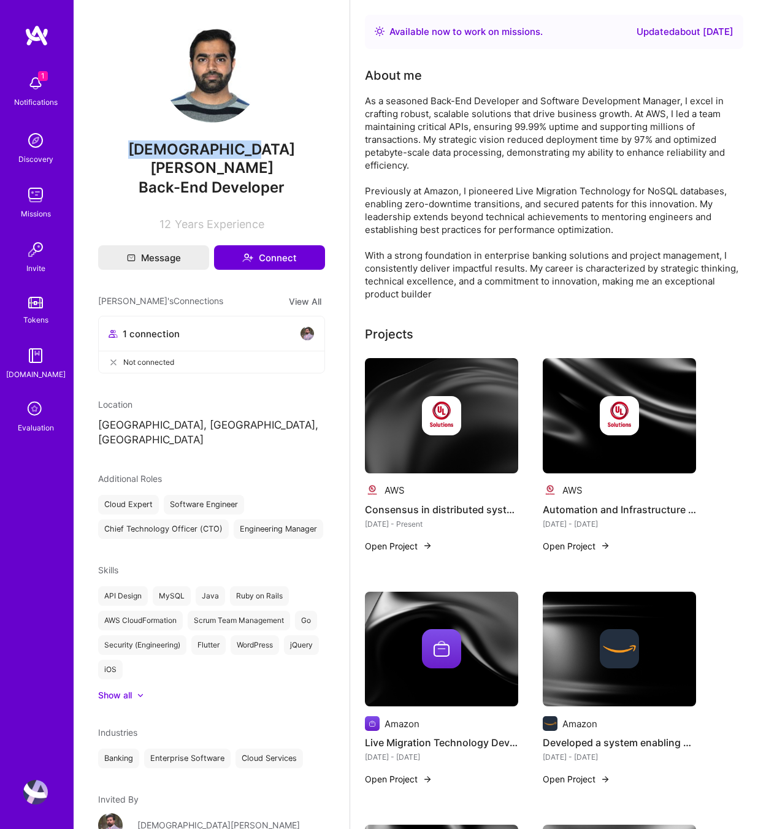
drag, startPoint x: 278, startPoint y: 150, endPoint x: 140, endPoint y: 141, distance: 138.3
click at [140, 141] on span "[DEMOGRAPHIC_DATA][PERSON_NAME]" at bounding box center [211, 158] width 227 height 37
copy span "[DEMOGRAPHIC_DATA][PERSON_NAME]"
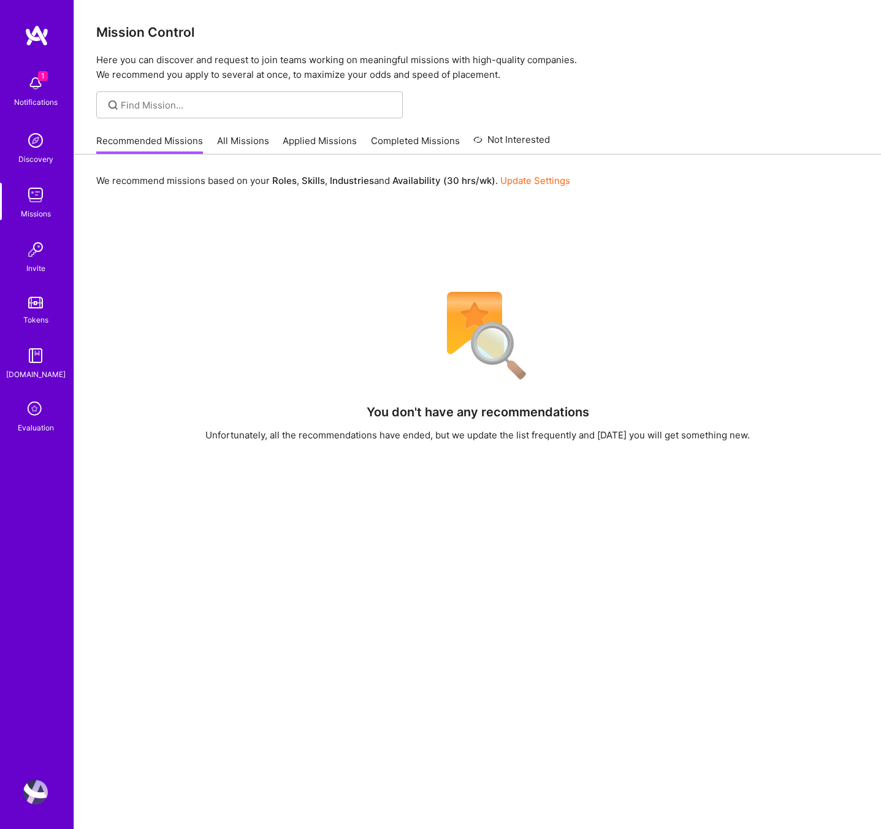
click at [29, 404] on icon at bounding box center [35, 409] width 23 height 23
